Goal: Information Seeking & Learning: Learn about a topic

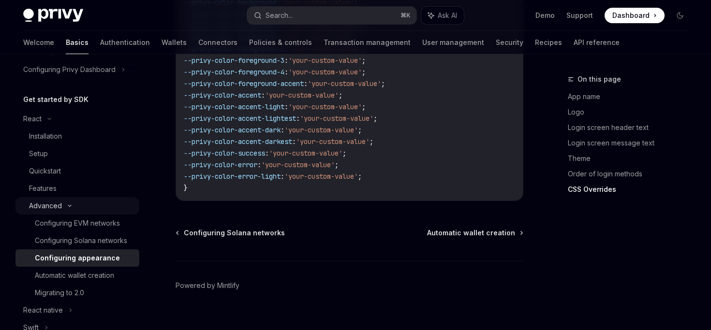
scroll to position [59, 0]
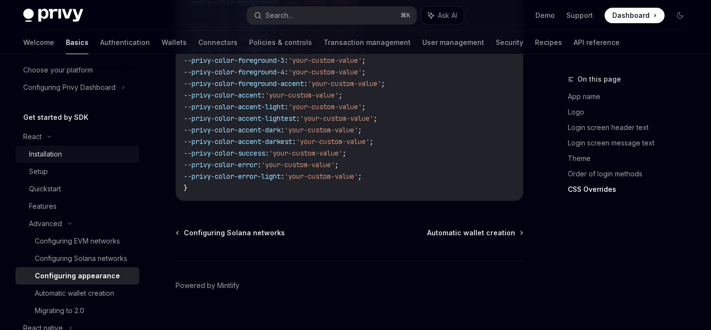
click at [52, 158] on div "Installation" at bounding box center [45, 154] width 33 height 12
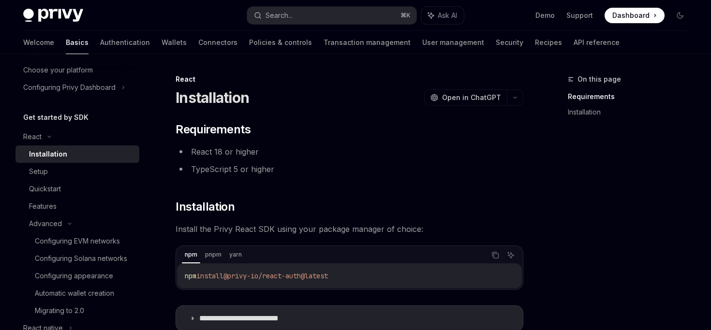
scroll to position [145, 0]
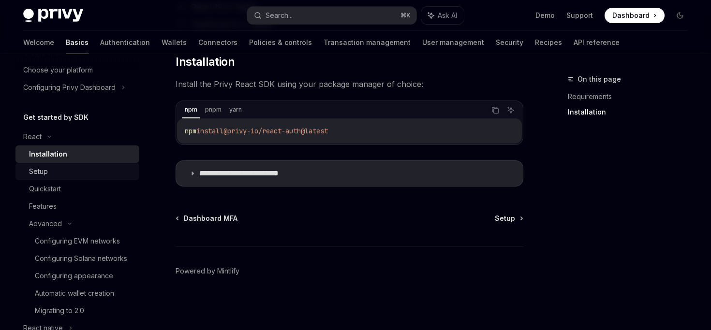
click at [99, 175] on div "Setup" at bounding box center [81, 172] width 104 height 12
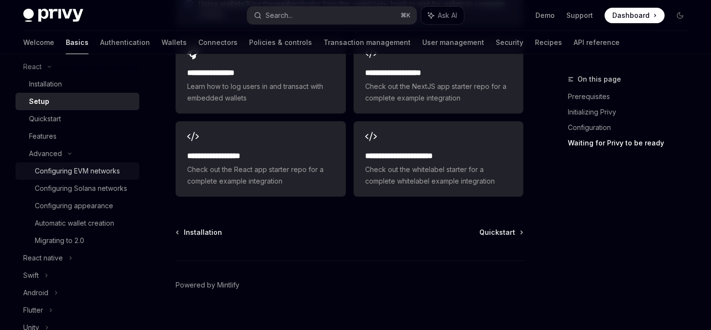
scroll to position [120, 0]
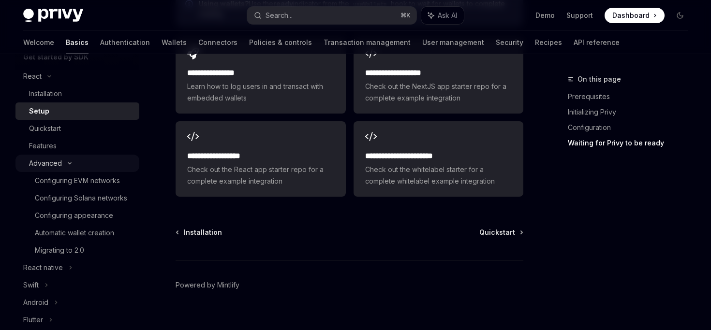
click at [58, 159] on div "Advanced" at bounding box center [45, 164] width 33 height 12
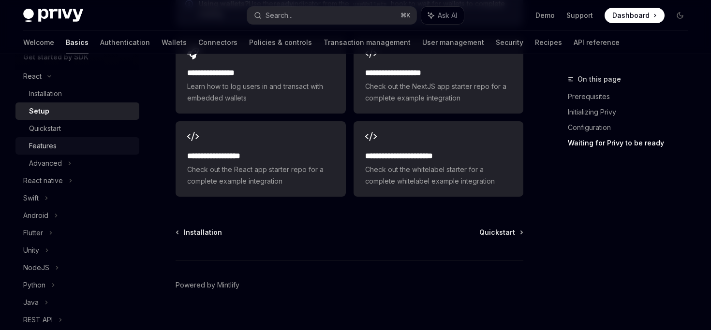
click at [70, 137] on link "Features" at bounding box center [77, 145] width 124 height 17
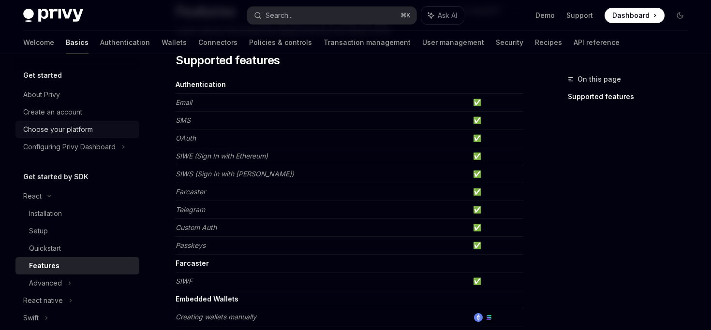
scroll to position [60, 0]
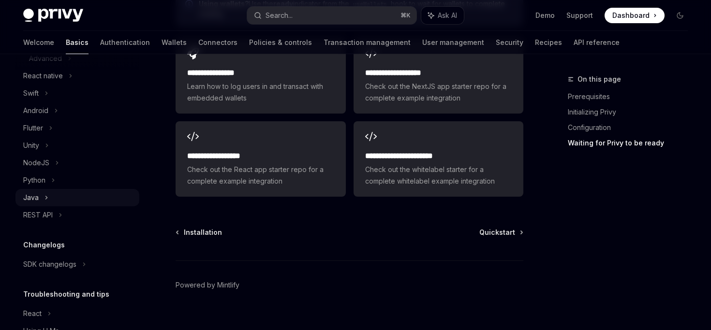
scroll to position [271, 0]
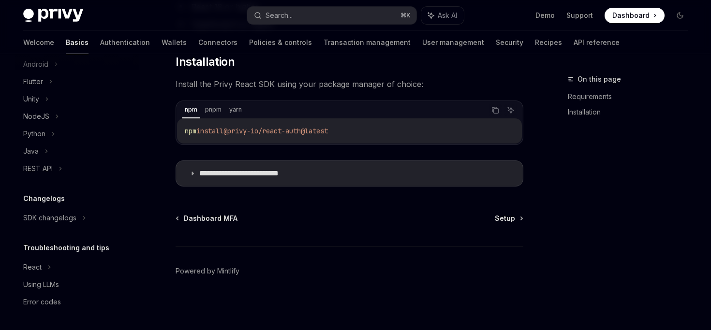
scroll to position [21, 0]
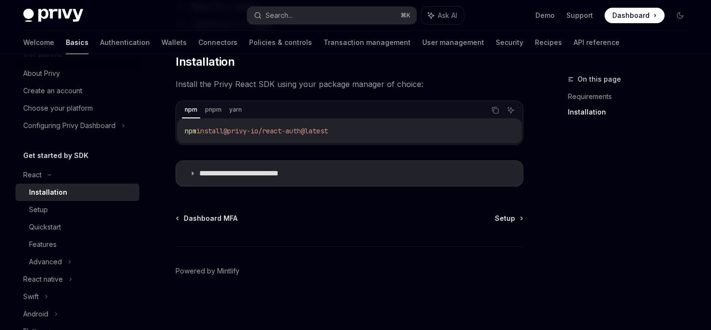
type textarea "*"
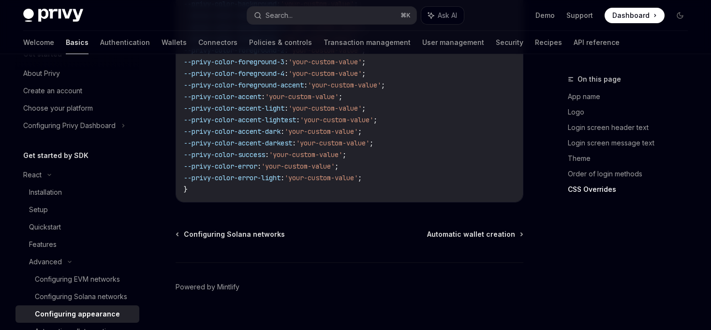
scroll to position [2567, 0]
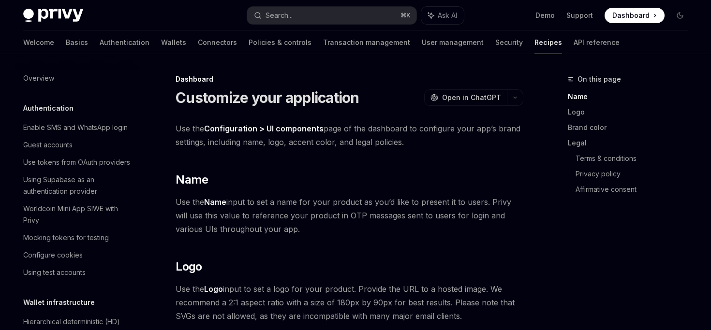
scroll to position [576, 0]
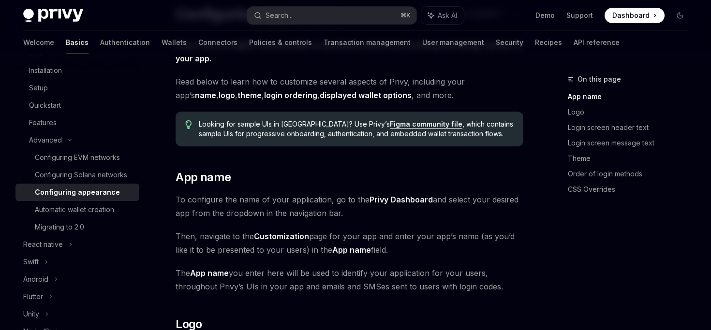
scroll to position [92, 0]
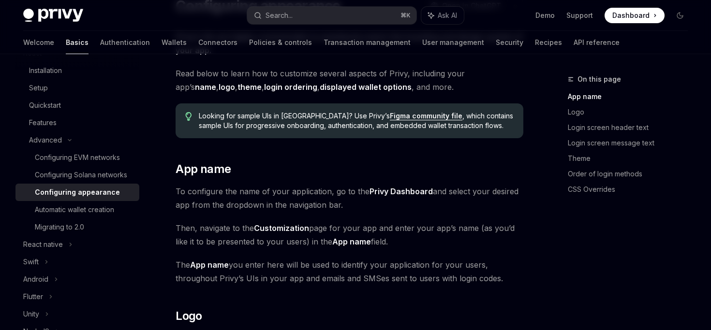
click at [390, 118] on link "Figma community file" at bounding box center [426, 116] width 73 height 9
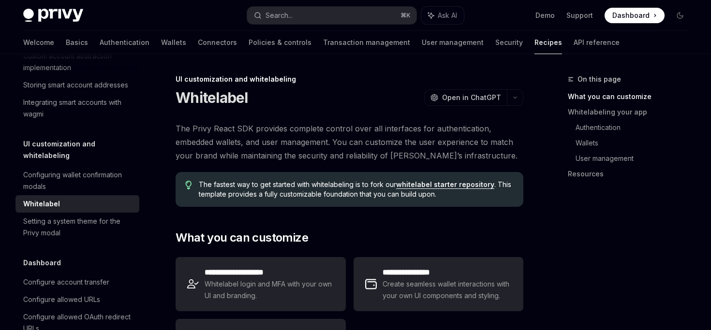
type textarea "*"
